Goal: Information Seeking & Learning: Learn about a topic

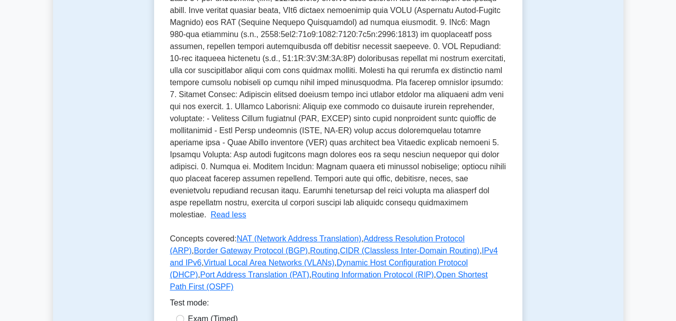
scroll to position [306, 0]
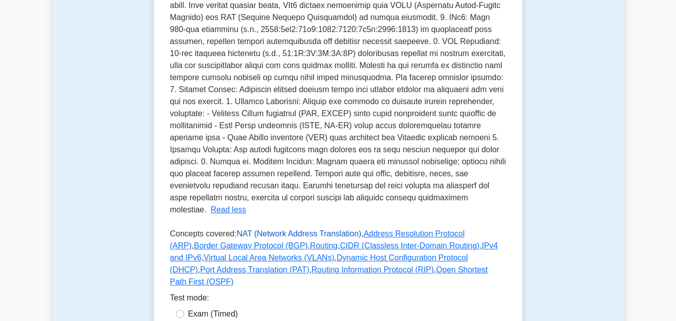
click at [249, 229] on link "NAT (Network Address Translation)" at bounding box center [299, 233] width 125 height 9
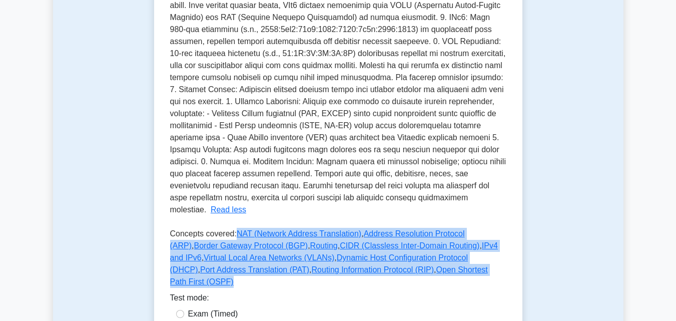
drag, startPoint x: 232, startPoint y: 205, endPoint x: 422, endPoint y: 252, distance: 195.9
click at [422, 252] on p "Concepts covered: NAT (Network Address Translation) , Address Resolution Protoc…" at bounding box center [338, 260] width 336 height 64
copy p "NAT (Network Address Translation) , Address Resolution Protocol (ARP) , Border …"
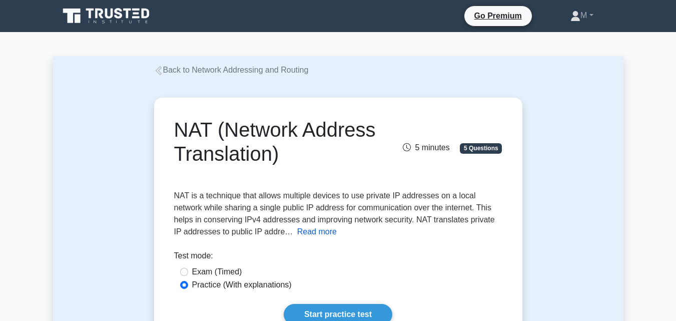
click at [307, 234] on button "Read more" at bounding box center [317, 232] width 40 height 12
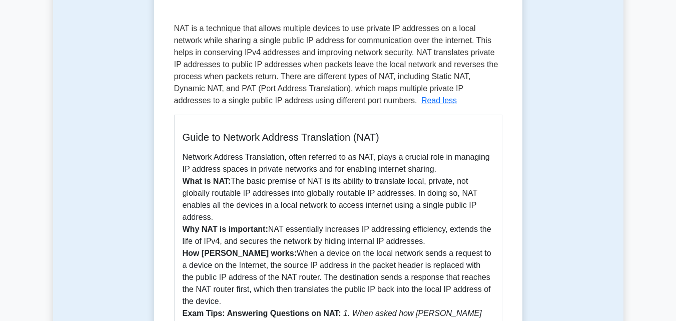
scroll to position [177, 0]
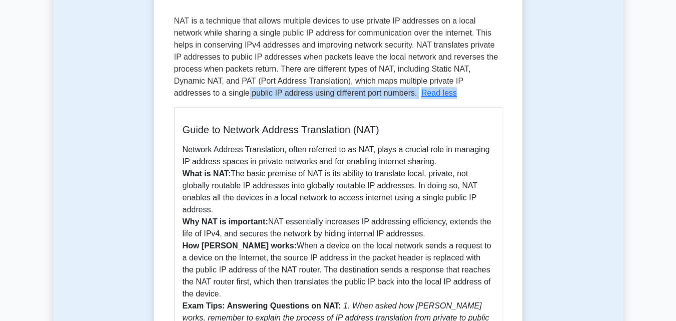
drag, startPoint x: 675, startPoint y: 89, endPoint x: 678, endPoint y: 84, distance: 5.6
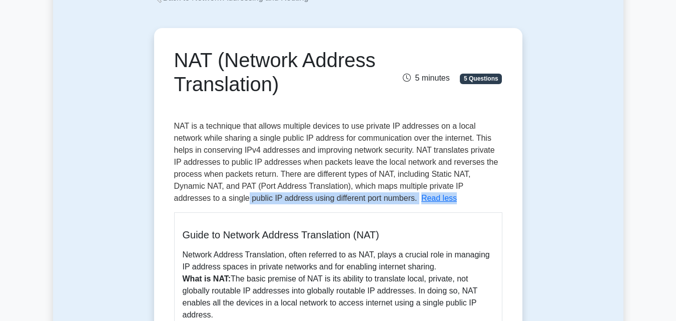
scroll to position [59, 0]
